Goal: Task Accomplishment & Management: Manage account settings

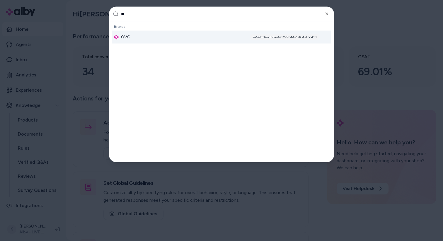
type input "***"
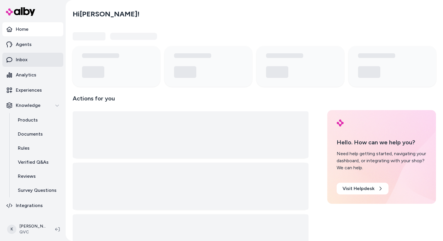
click at [32, 57] on link "Inbox" at bounding box center [32, 60] width 61 height 14
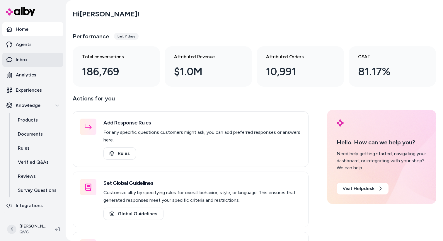
click at [32, 57] on link "Inbox" at bounding box center [32, 60] width 61 height 14
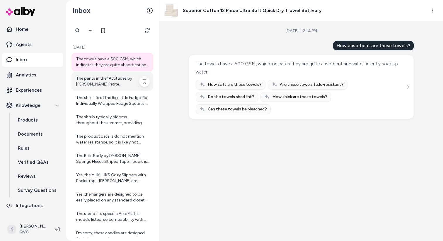
click at [125, 85] on div "The pants in the "Attitudes by [PERSON_NAME] Petite [MEDICAL_DATA] Tank w/ Slim…" at bounding box center [112, 82] width 73 height 12
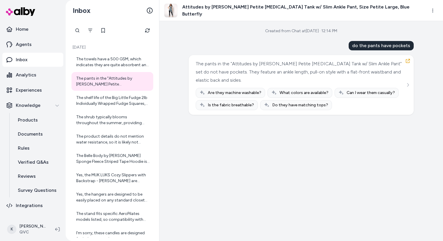
click at [411, 87] on div "The pants in the "Attitudes by [PERSON_NAME] Petite [MEDICAL_DATA] Tank w/ Slim…" at bounding box center [301, 85] width 225 height 60
click at [407, 86] on icon "See more" at bounding box center [408, 85] width 2 height 4
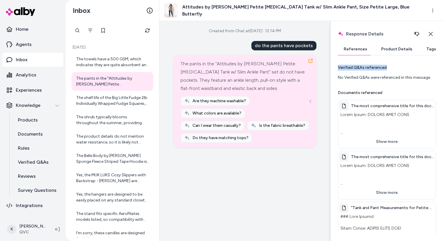
drag, startPoint x: 339, startPoint y: 68, endPoint x: 385, endPoint y: 70, distance: 46.6
click at [385, 70] on div "Verified Q&As referenced" at bounding box center [387, 68] width 98 height 6
click at [387, 70] on div "Verified Q&As referenced" at bounding box center [387, 68] width 98 height 6
